Goal: Task Accomplishment & Management: Complete application form

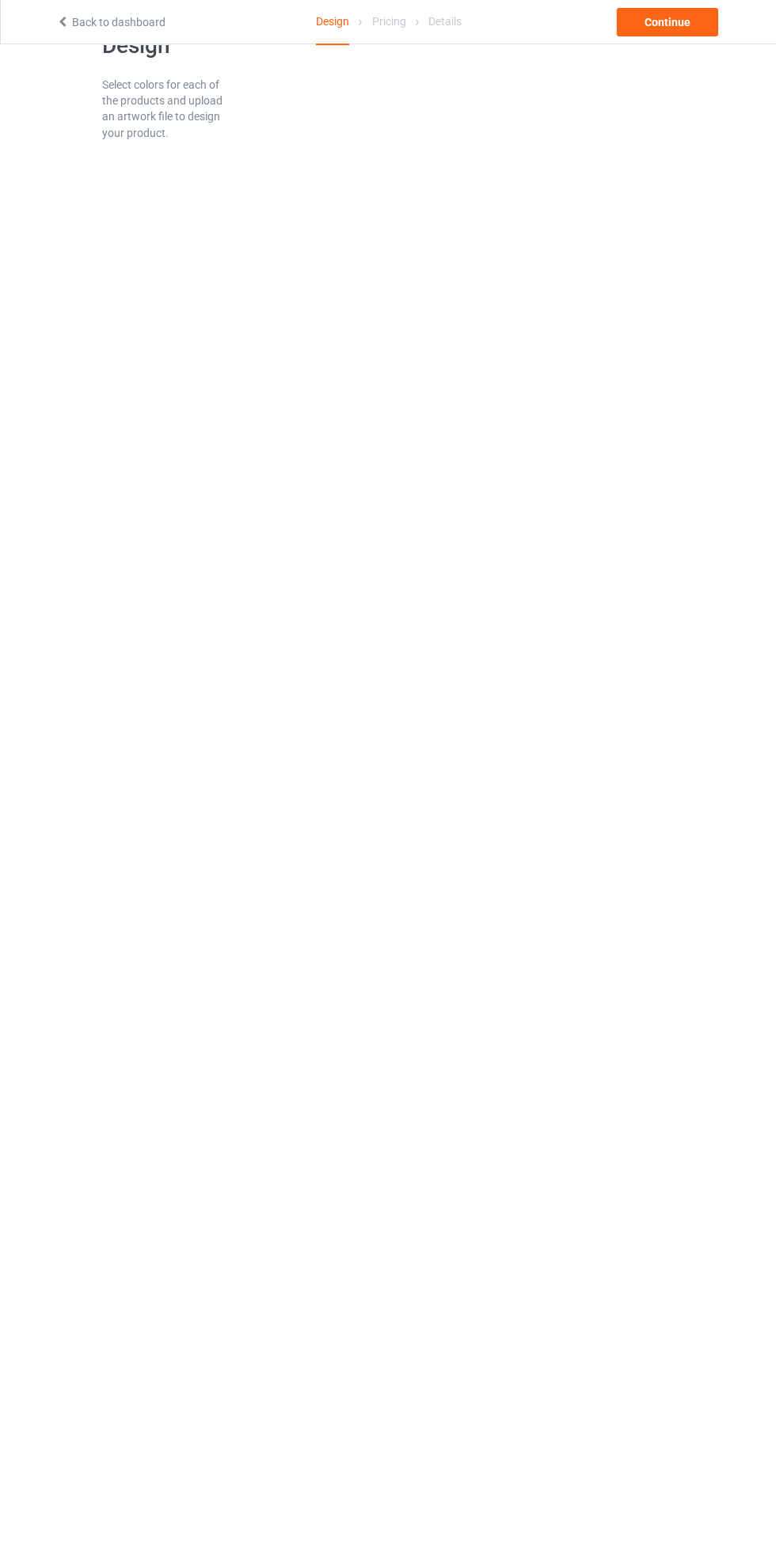
scroll to position [45, 0]
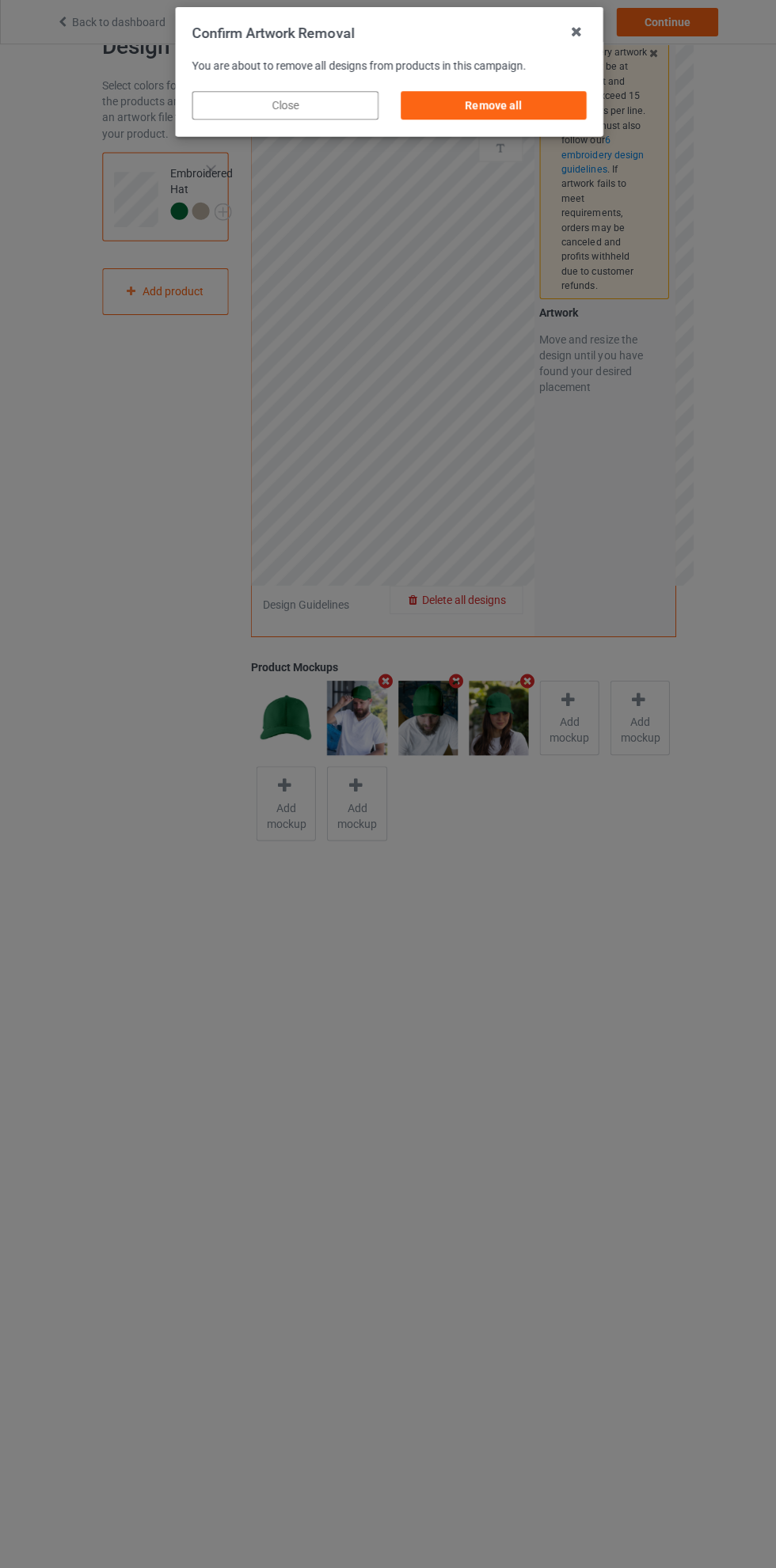
click at [525, 111] on div "Remove all" at bounding box center [491, 106] width 186 height 28
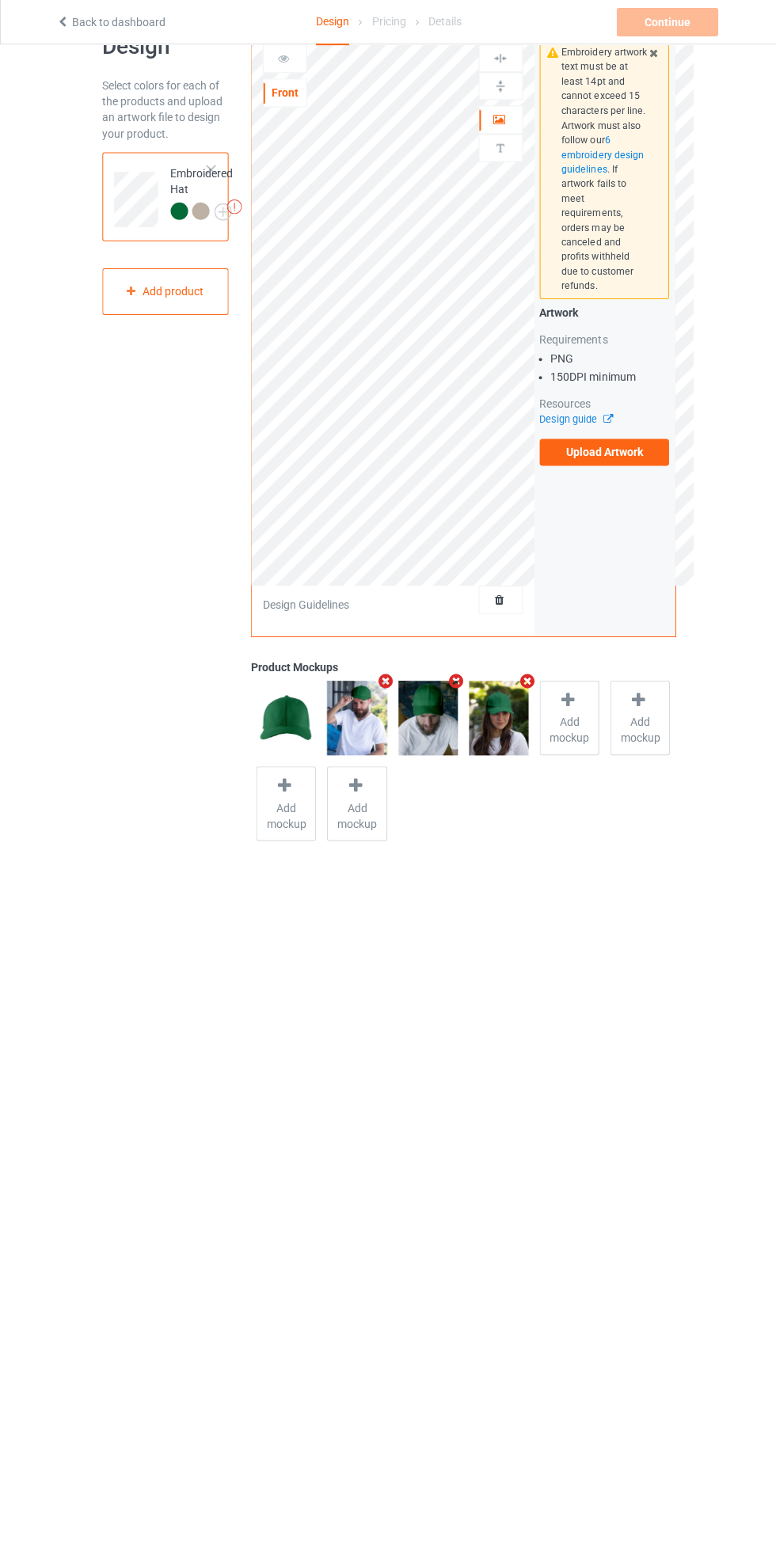
click at [631, 440] on label "Upload Artwork" at bounding box center [602, 453] width 130 height 27
click at [0, 0] on input "Upload Artwork" at bounding box center [0, 0] width 0 height 0
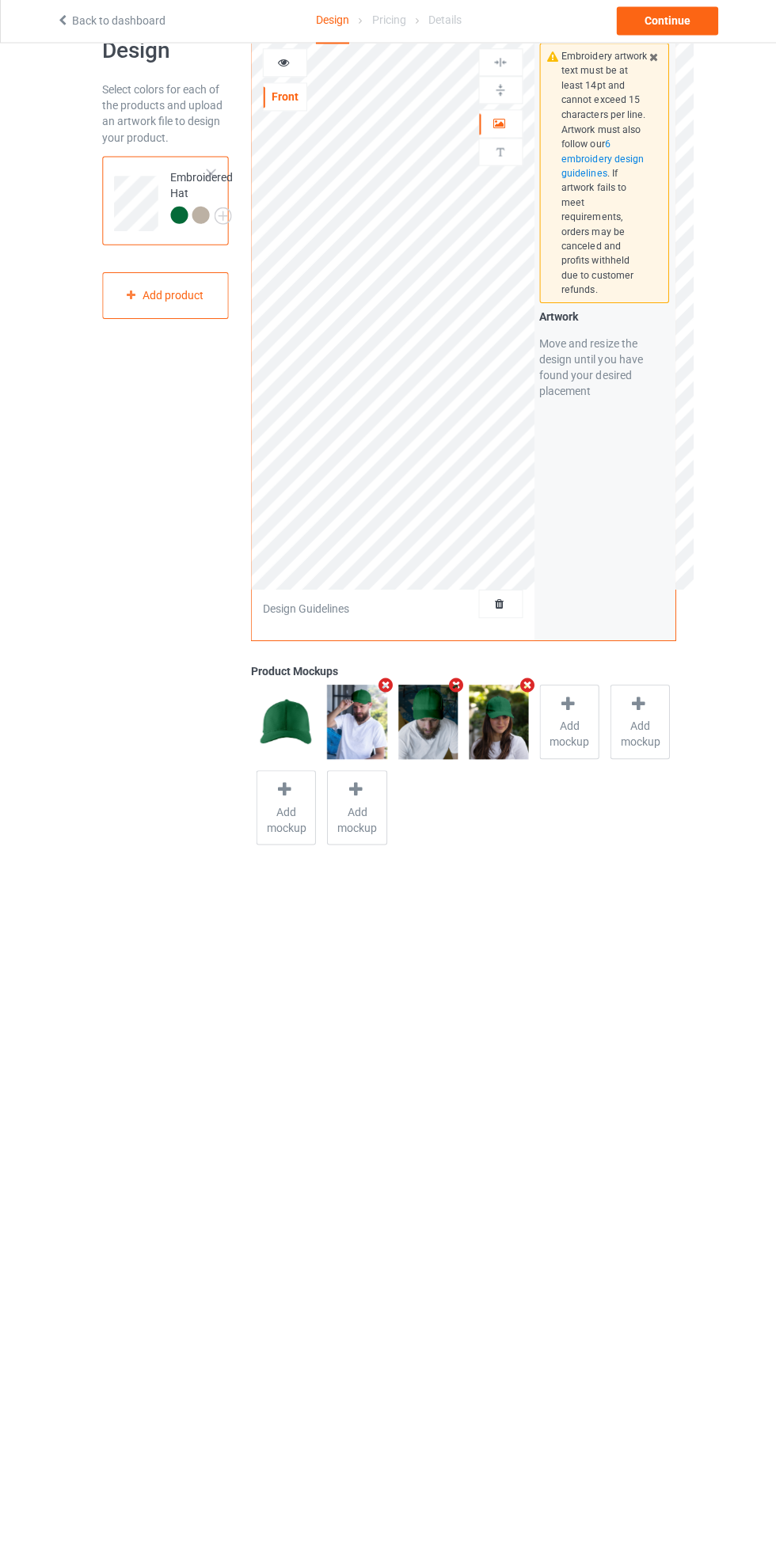
scroll to position [39, 0]
click at [0, 0] on img at bounding box center [0, 0] width 0 height 0
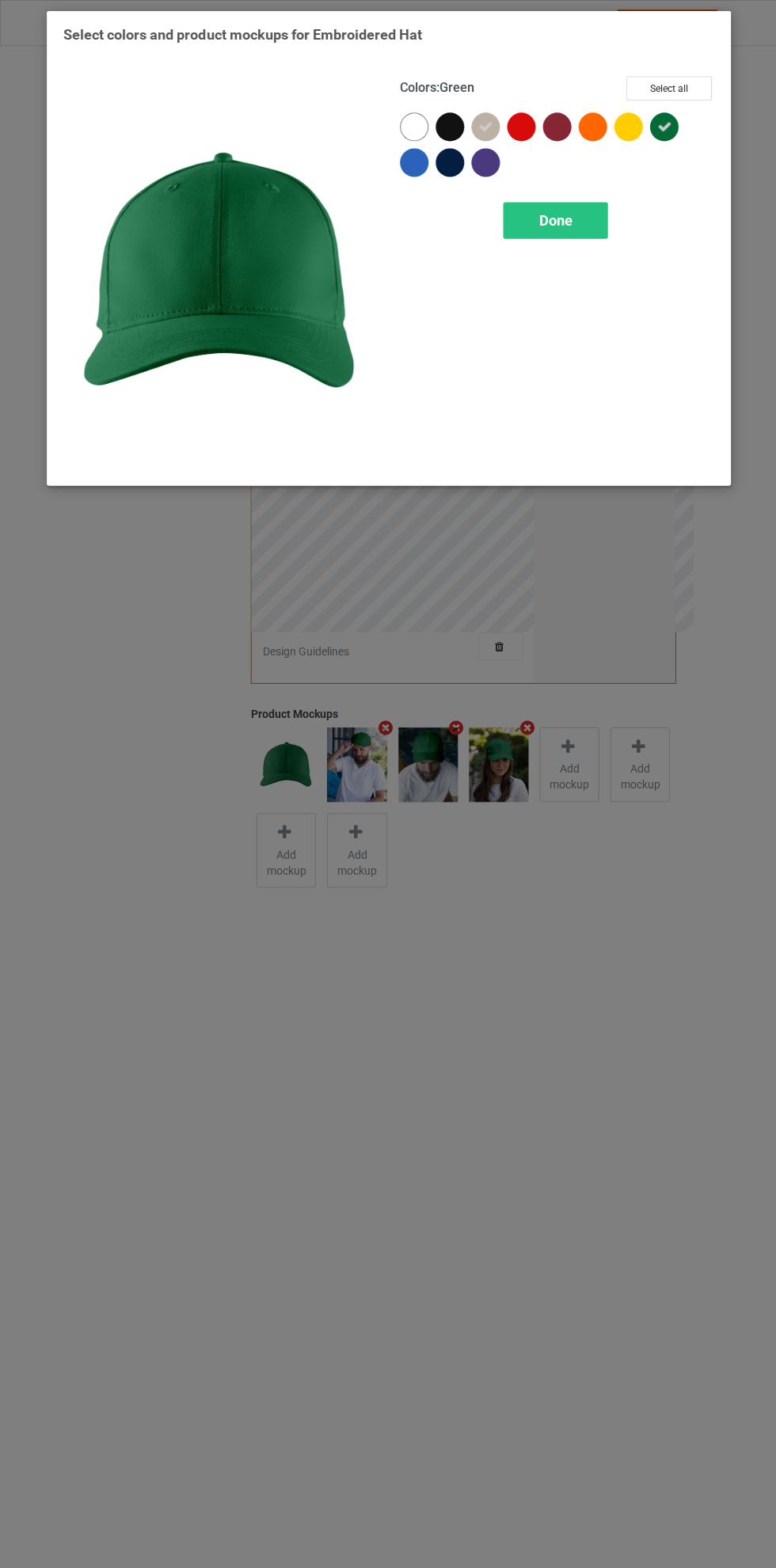
click at [533, 124] on div at bounding box center [520, 126] width 28 height 28
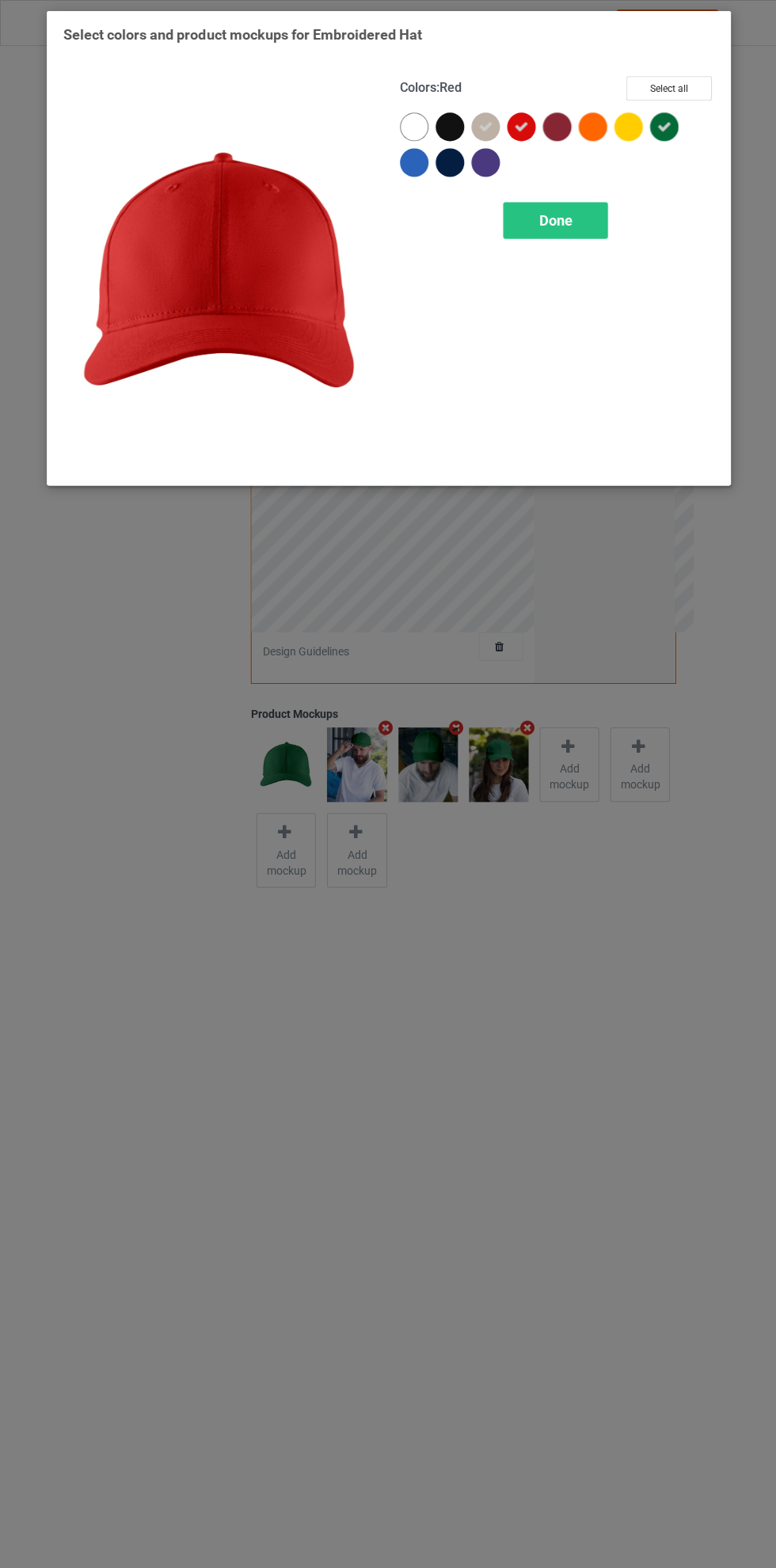
click at [485, 126] on icon at bounding box center [484, 127] width 15 height 15
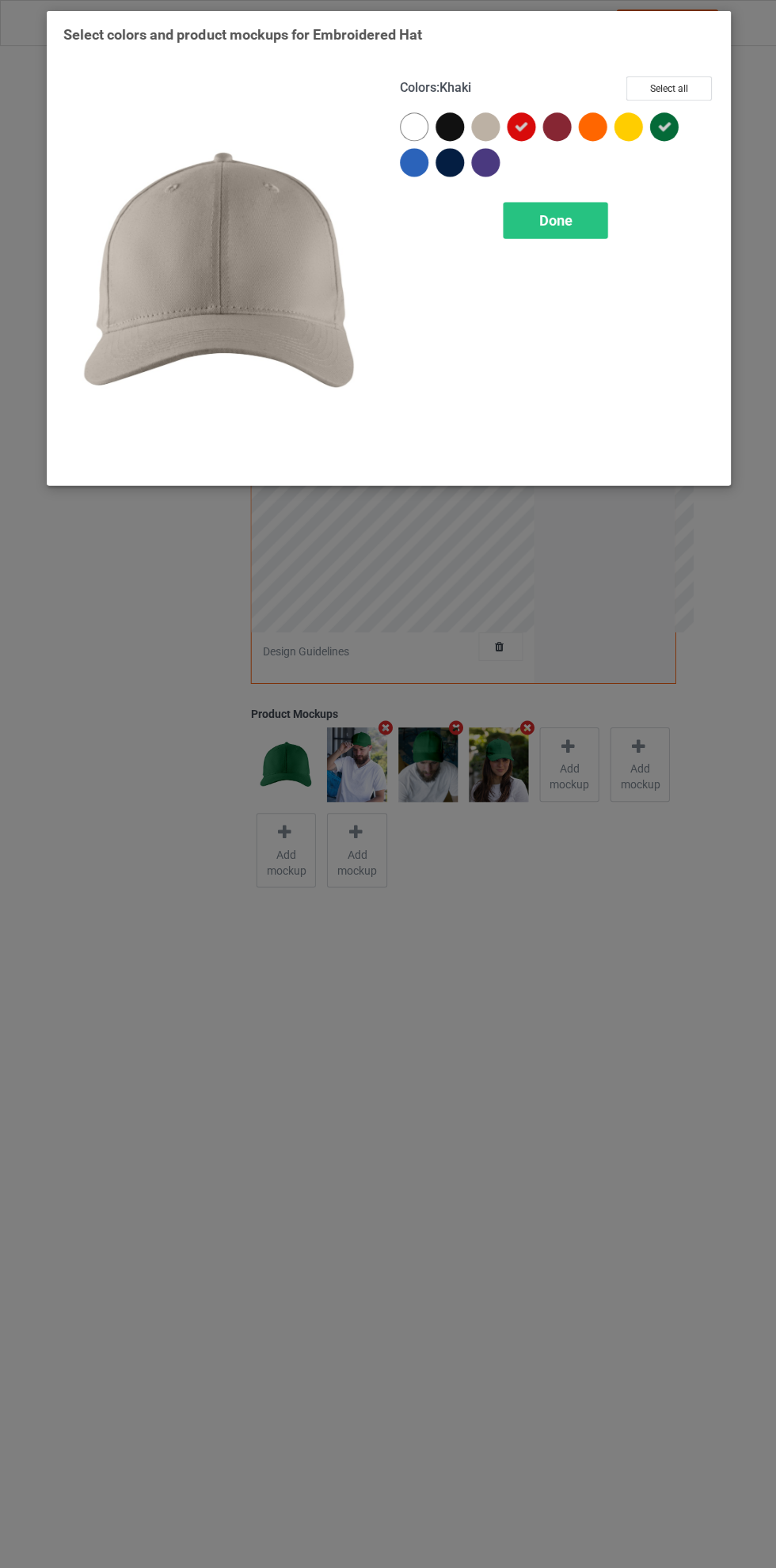
click at [447, 123] on div at bounding box center [448, 126] width 28 height 28
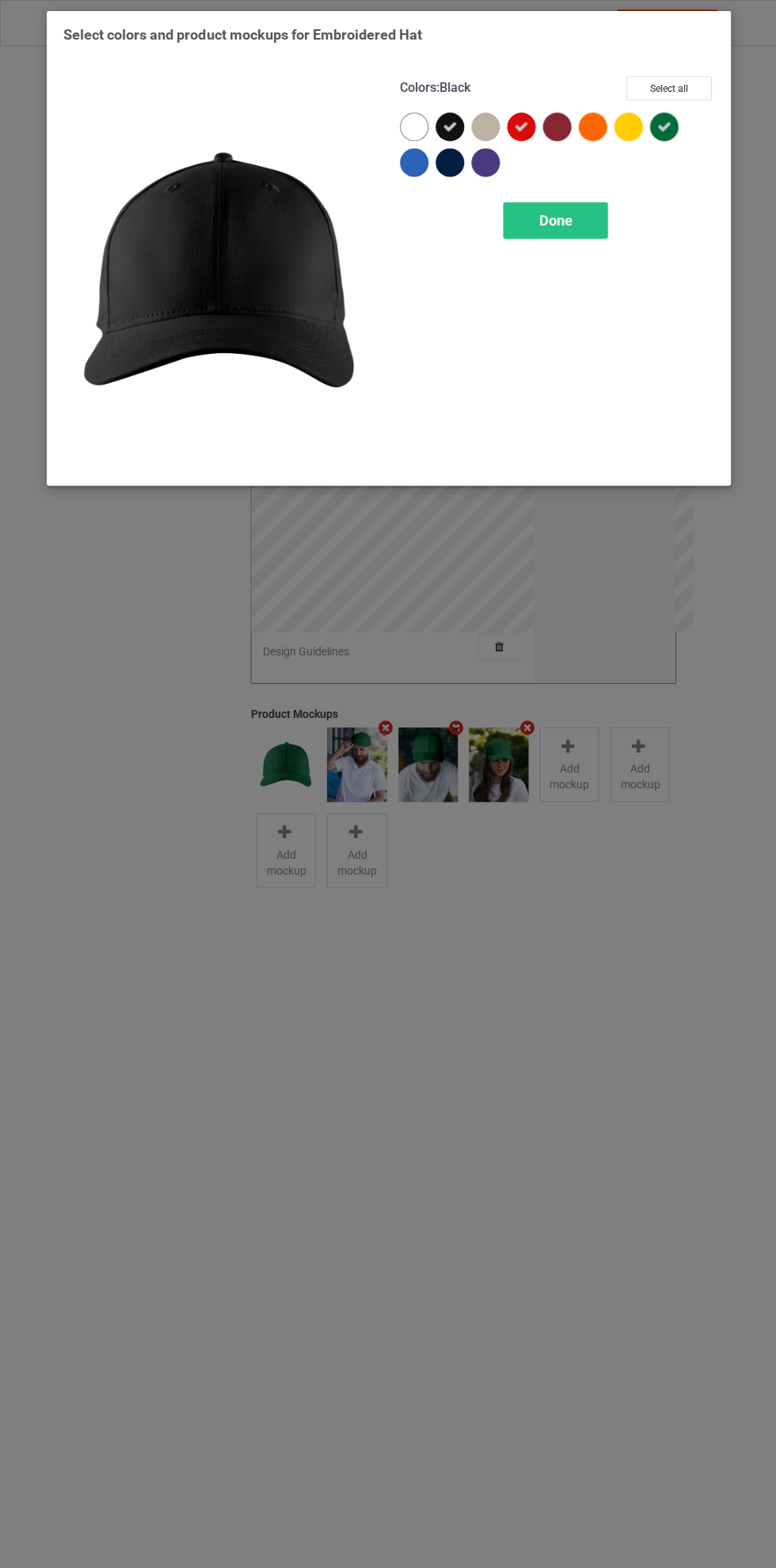
click at [578, 218] on div "Done" at bounding box center [554, 219] width 104 height 36
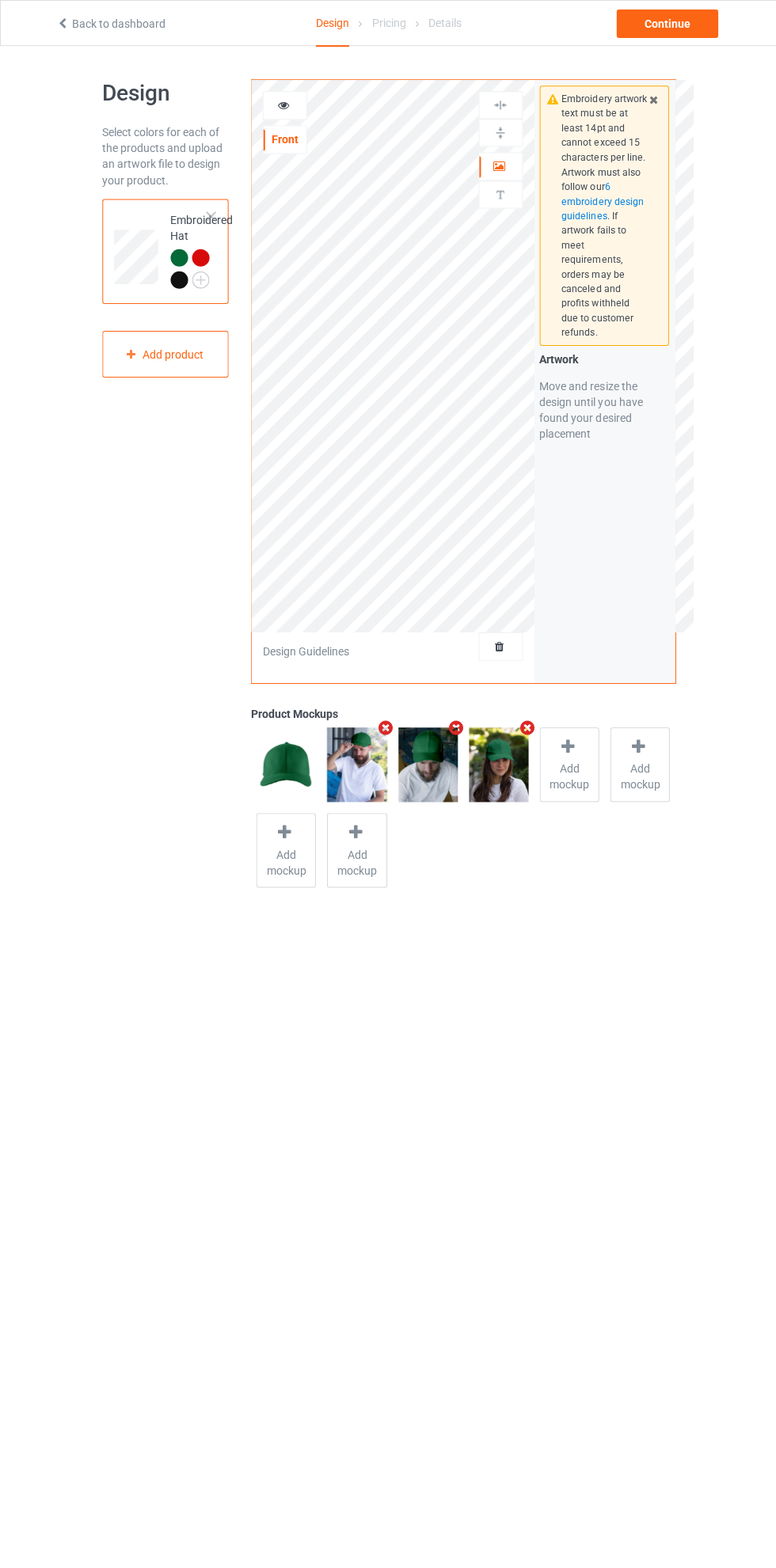
click at [0, 0] on img at bounding box center [0, 0] width 0 height 0
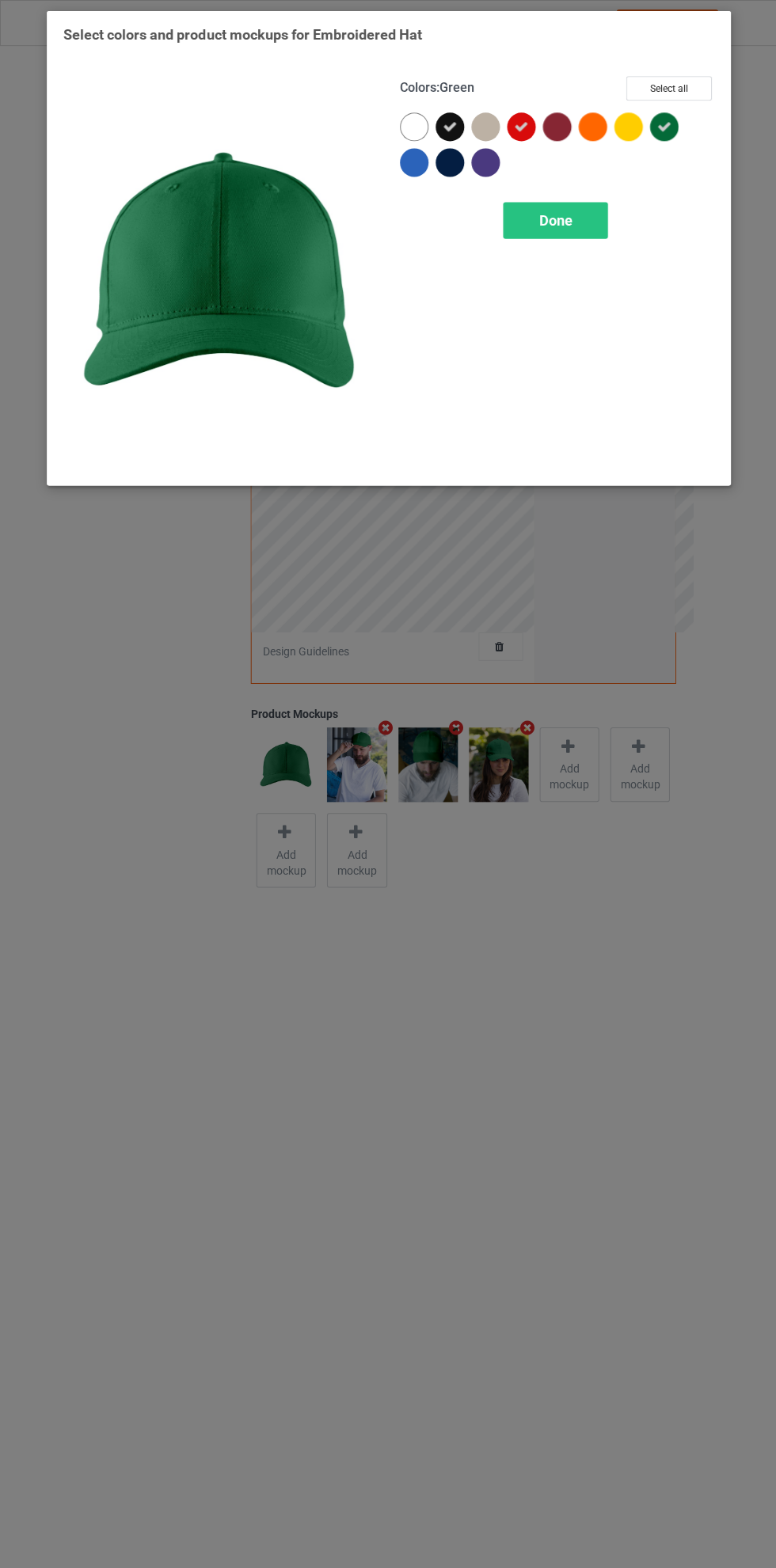
click at [662, 126] on icon at bounding box center [662, 127] width 15 height 15
click at [666, 126] on div at bounding box center [662, 126] width 28 height 28
click at [586, 213] on div "Done" at bounding box center [554, 219] width 104 height 36
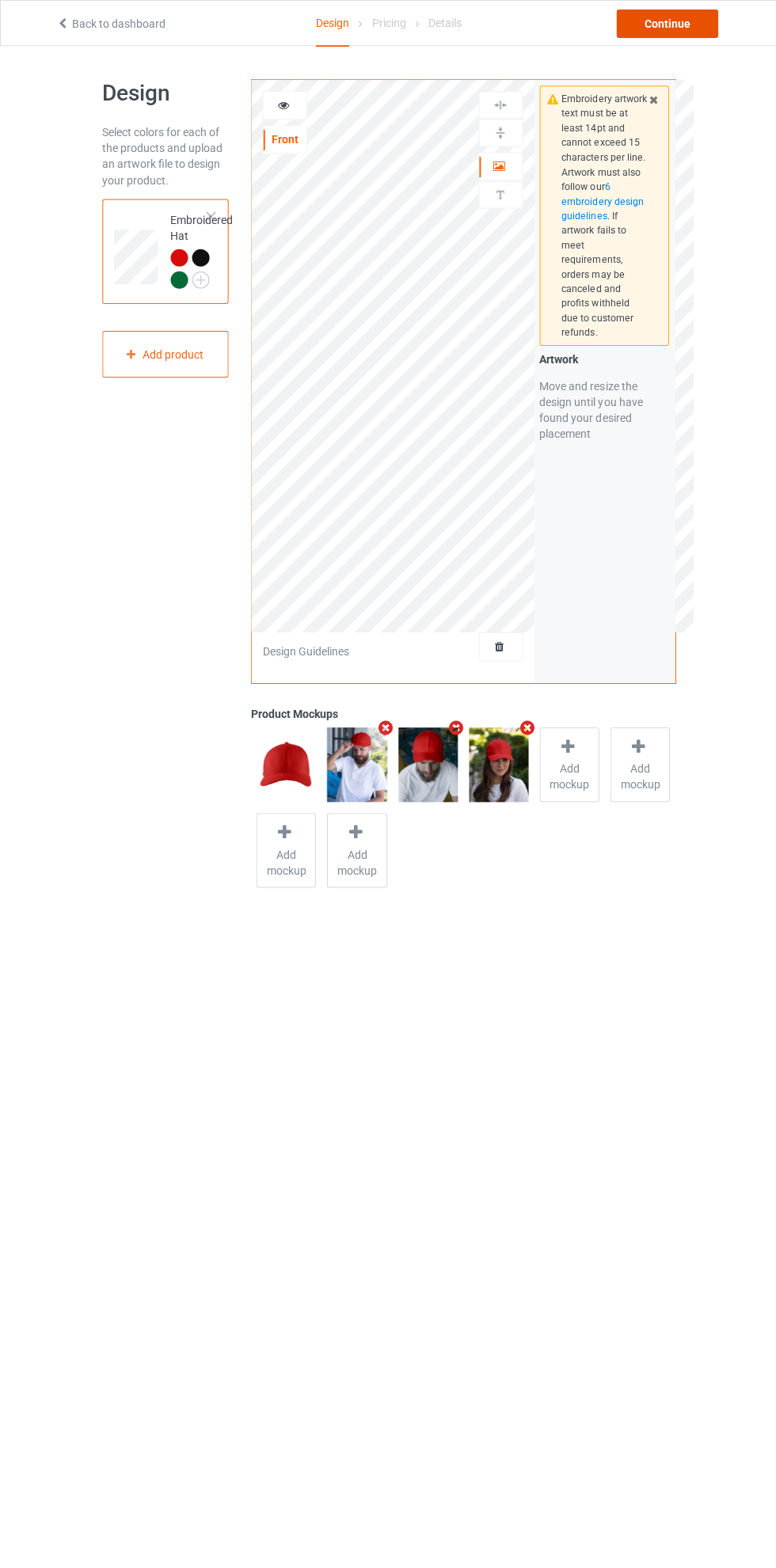
click at [679, 20] on div "Continue" at bounding box center [666, 23] width 101 height 28
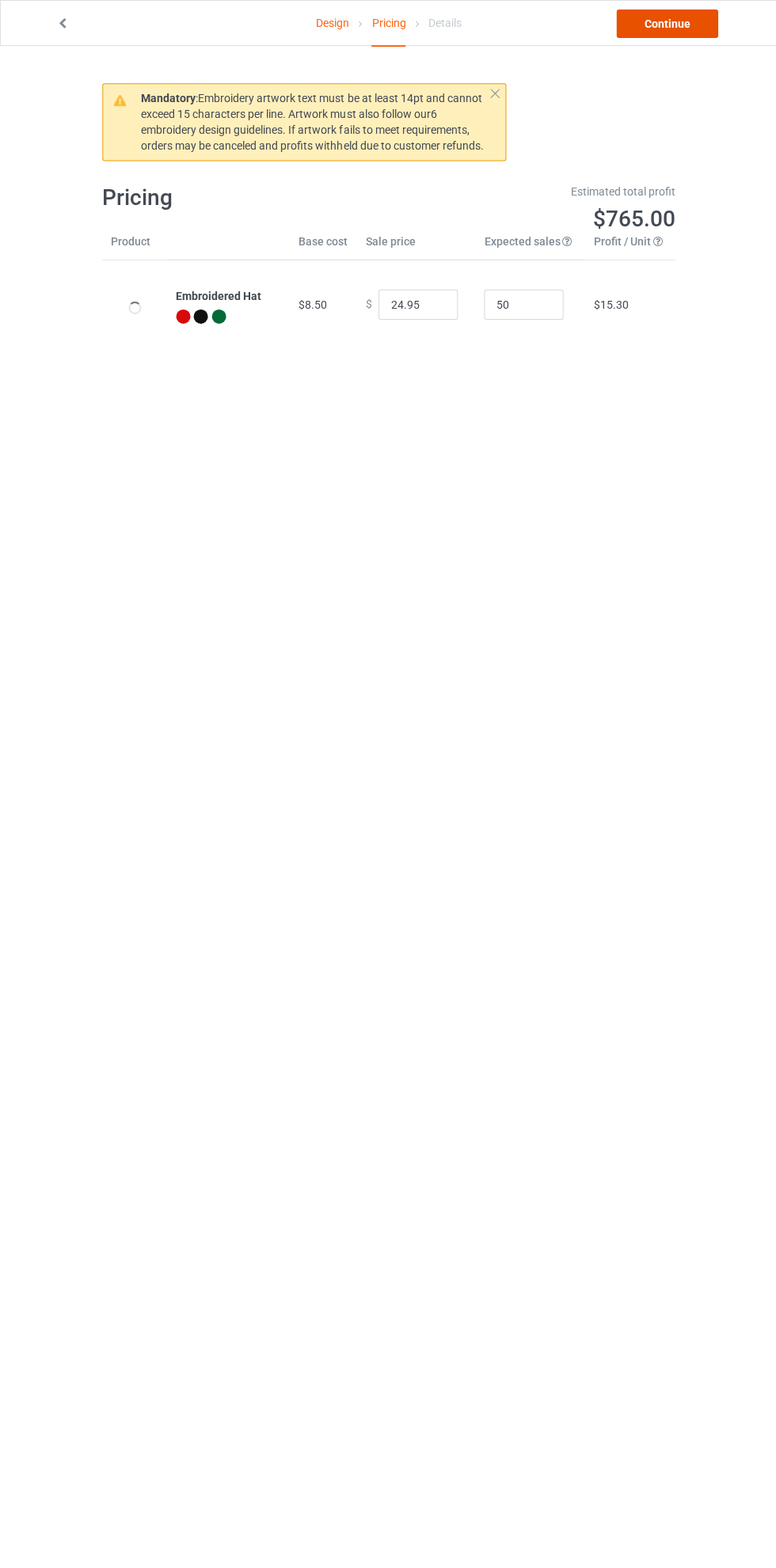
click at [682, 30] on link "Continue" at bounding box center [666, 23] width 101 height 28
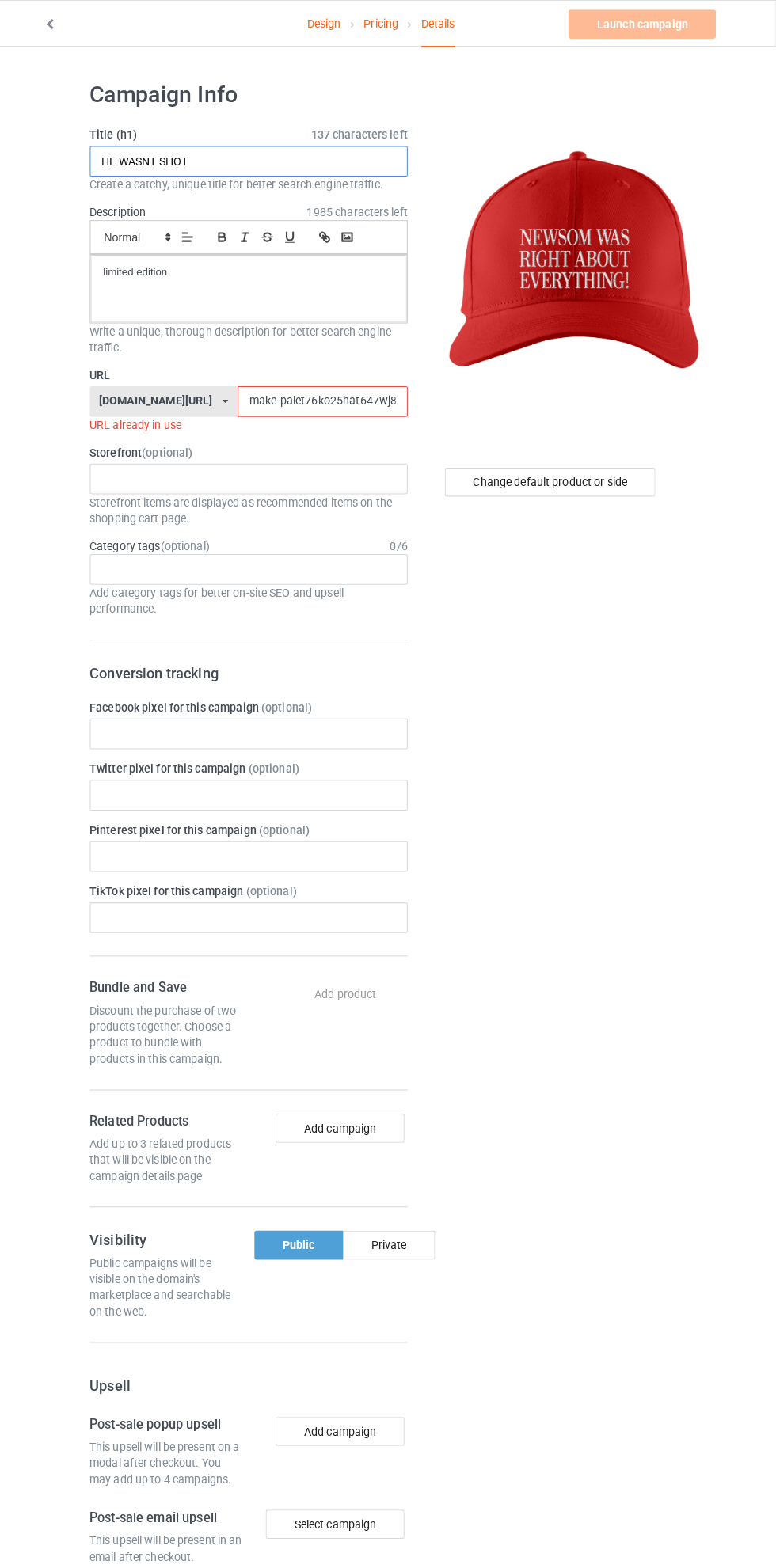
click at [294, 161] on input "HE WASNT SHOT" at bounding box center [258, 158] width 312 height 30
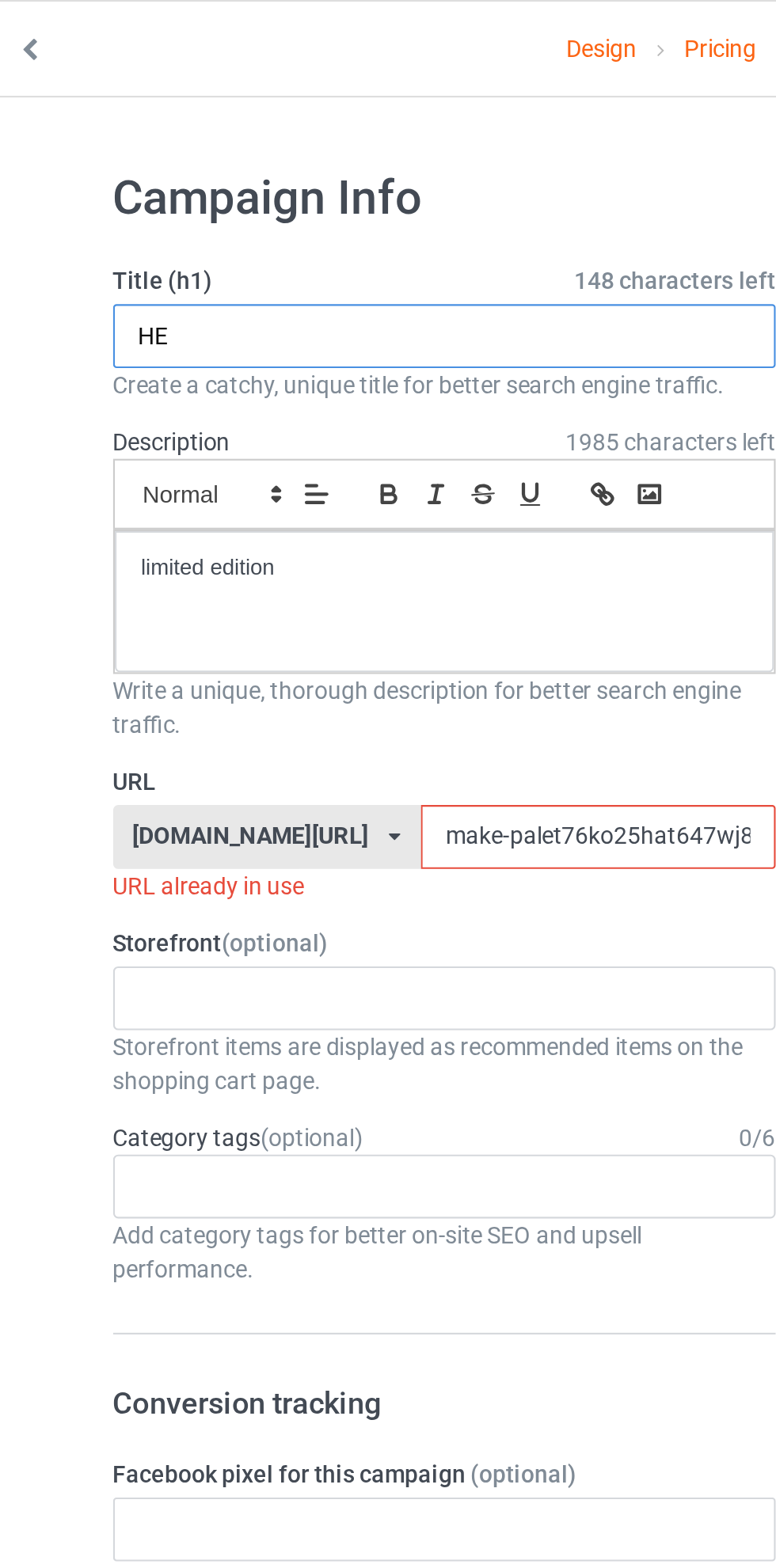
type input "H"
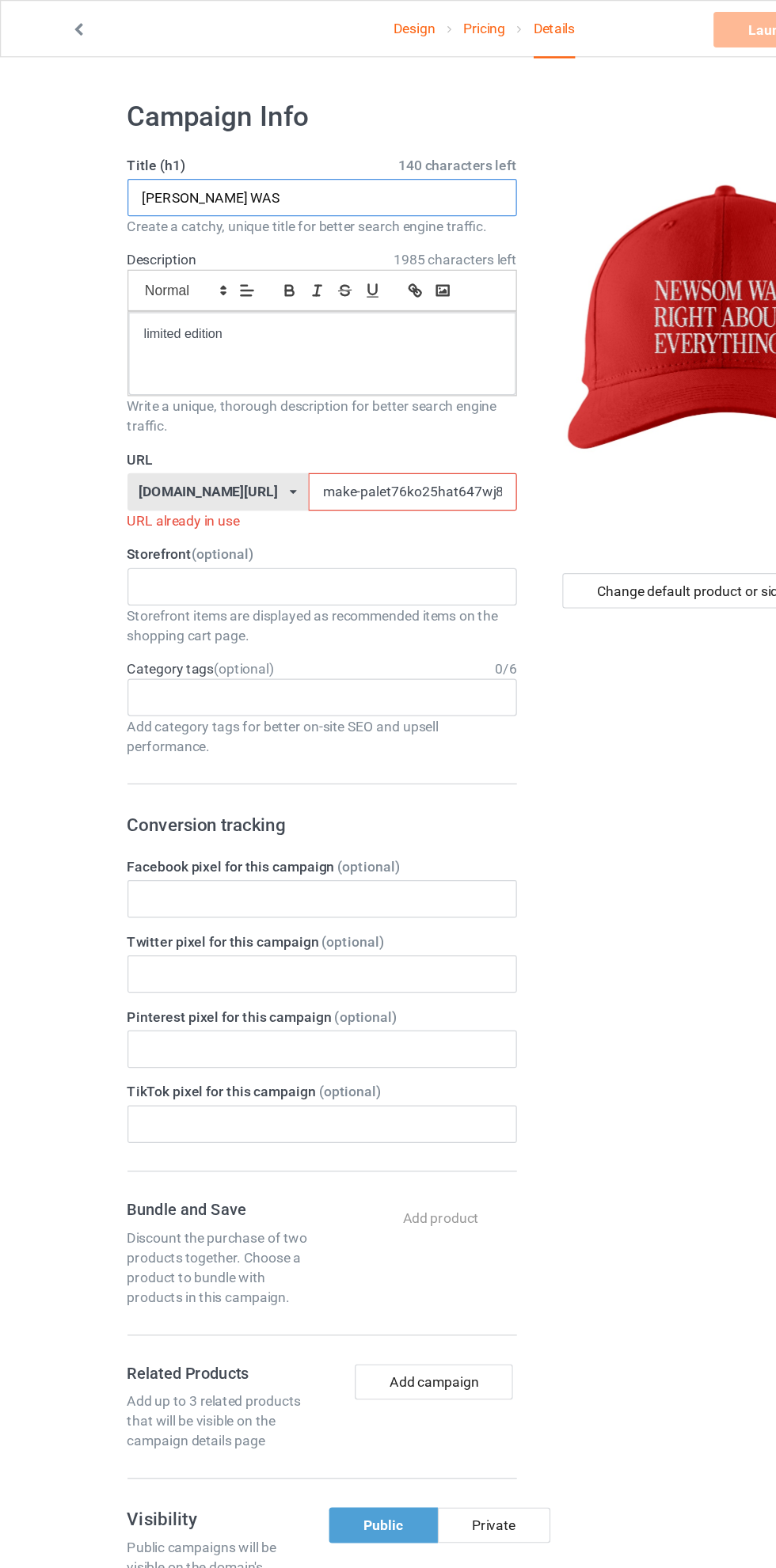
type input "[PERSON_NAME] WAS"
click at [287, 397] on input "make-palet76ko25hat647wj87" at bounding box center [330, 394] width 167 height 30
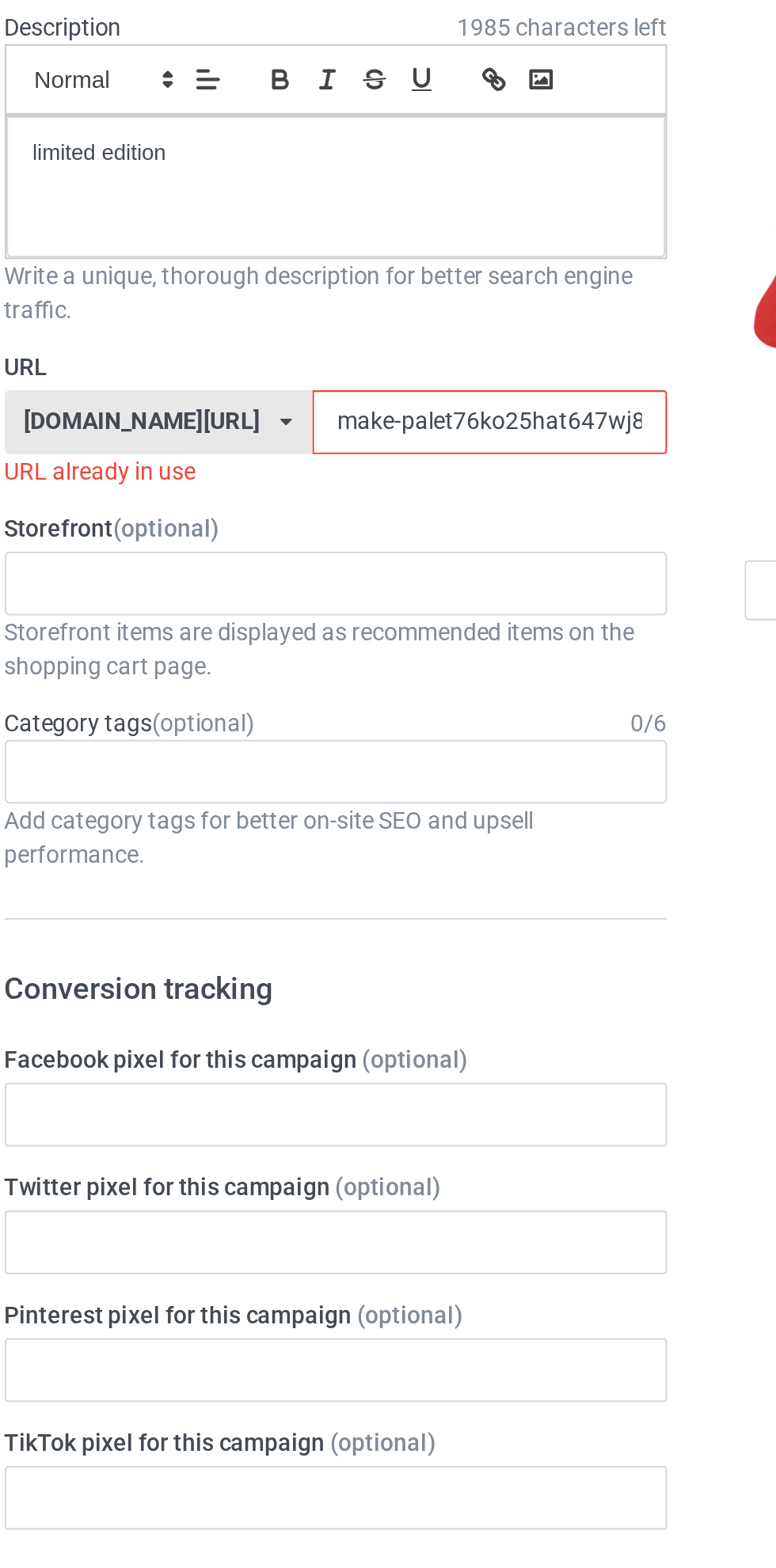
click at [273, 390] on input "make-palet76ko25hat647wj87" at bounding box center [330, 394] width 167 height 30
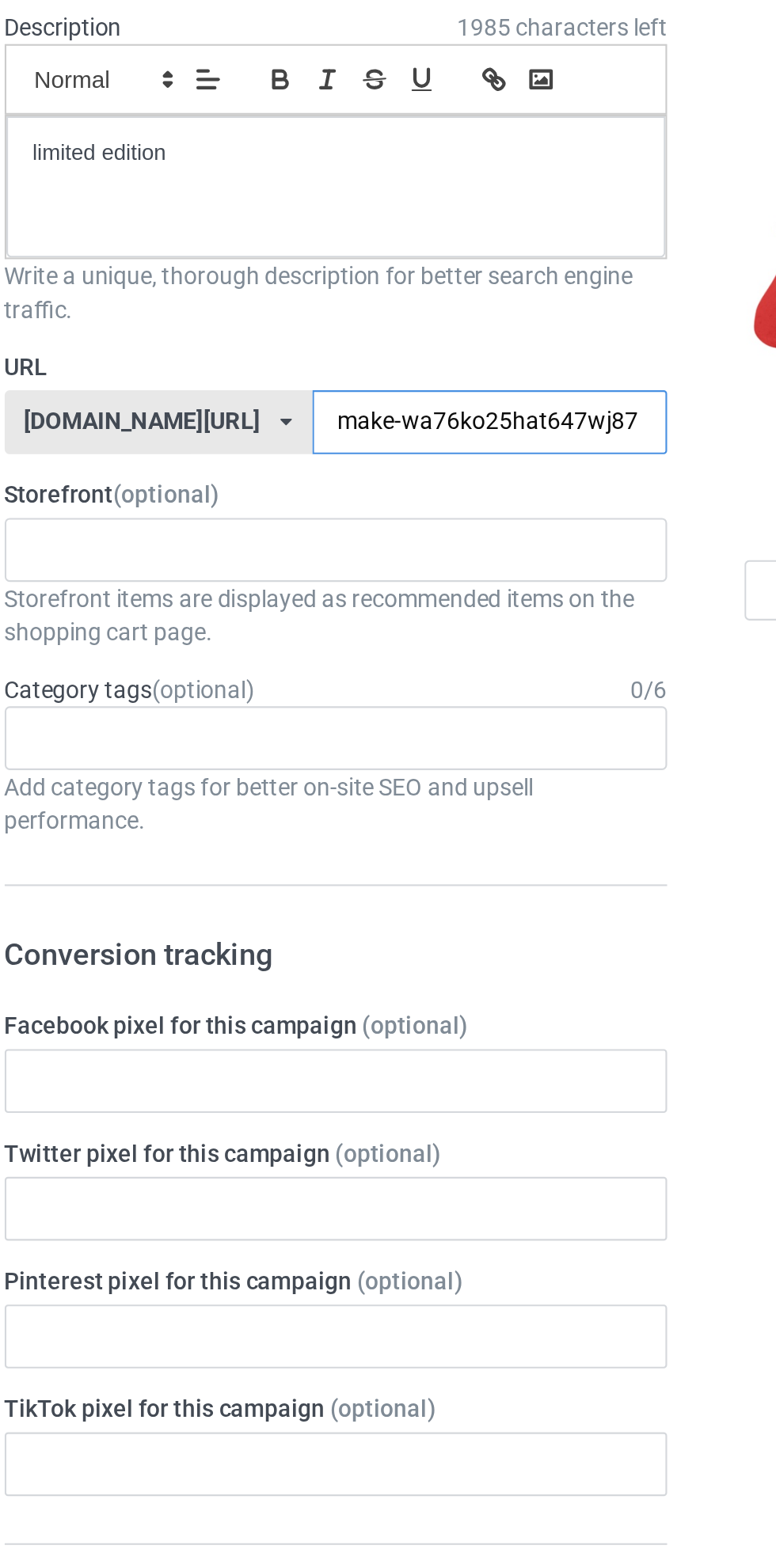
type input "make-was76ko25hat647wj87"
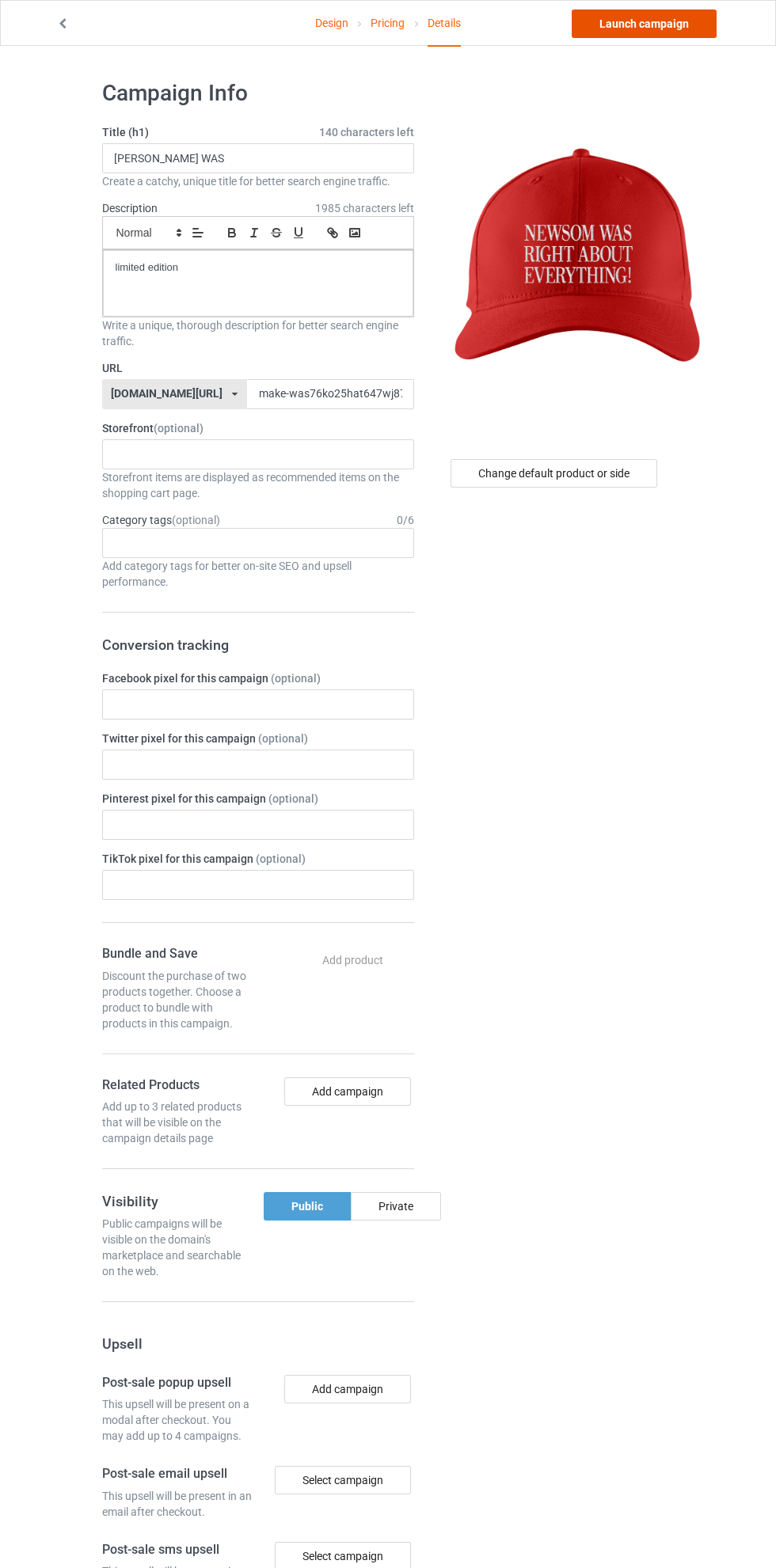
click at [665, 23] on link "Launch campaign" at bounding box center [643, 23] width 145 height 28
